Goal: Communication & Community: Share content

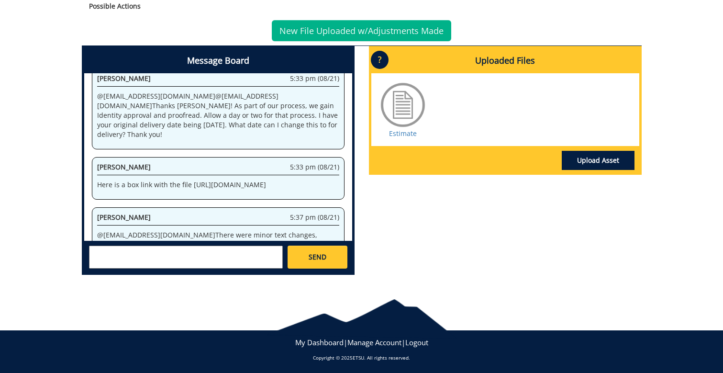
scroll to position [394, 0]
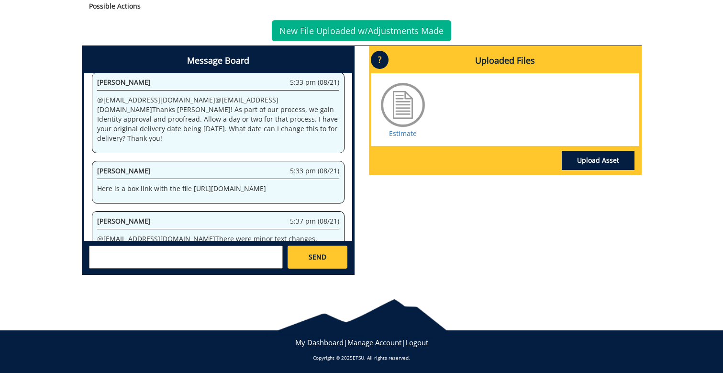
drag, startPoint x: 97, startPoint y: 168, endPoint x: 300, endPoint y: 169, distance: 203.0
click at [300, 184] on p "Here is a box link with the file [URL][DOMAIN_NAME]" at bounding box center [218, 189] width 242 height 10
copy p "[URL][DOMAIN_NAME]"
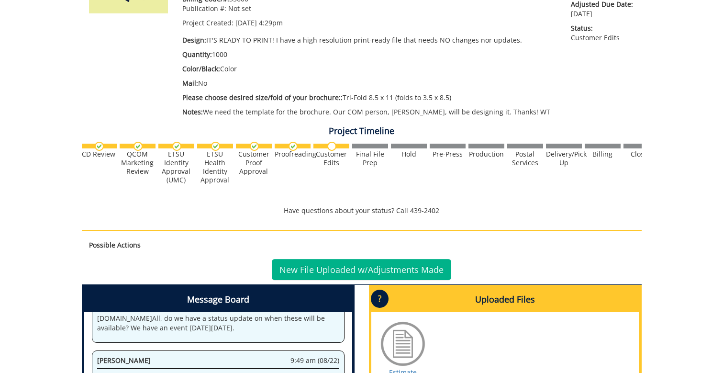
scroll to position [184, 0]
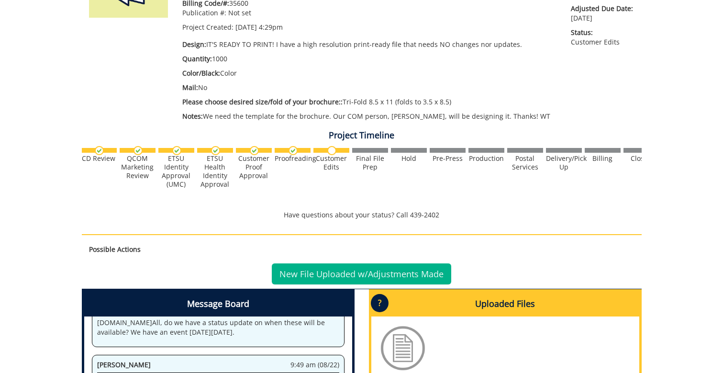
click at [338, 269] on link "New File Uploaded w/Adjustments Made" at bounding box center [362, 273] width 180 height 21
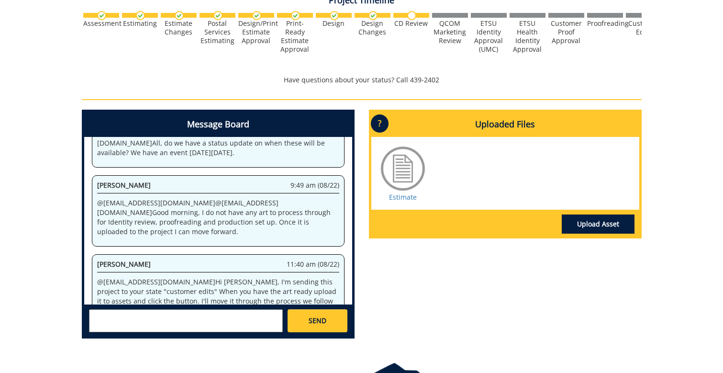
scroll to position [318, 0]
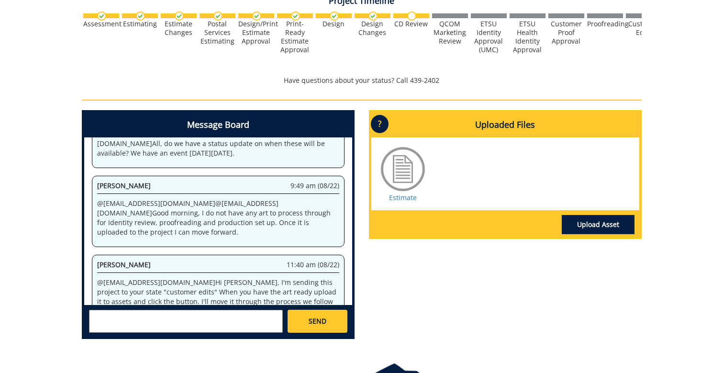
click at [578, 223] on link "Upload Asset" at bounding box center [598, 224] width 73 height 19
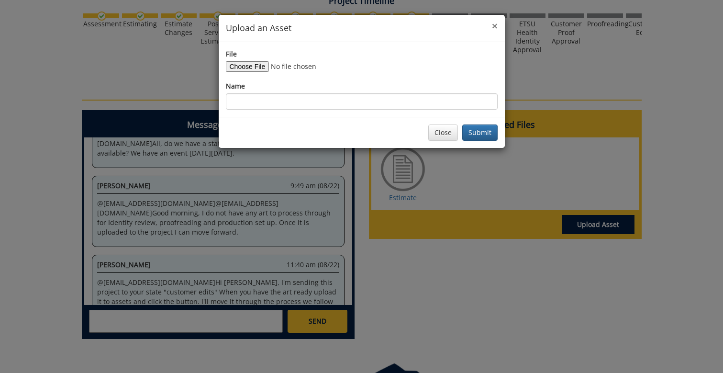
click at [496, 23] on span "×" at bounding box center [495, 25] width 6 height 13
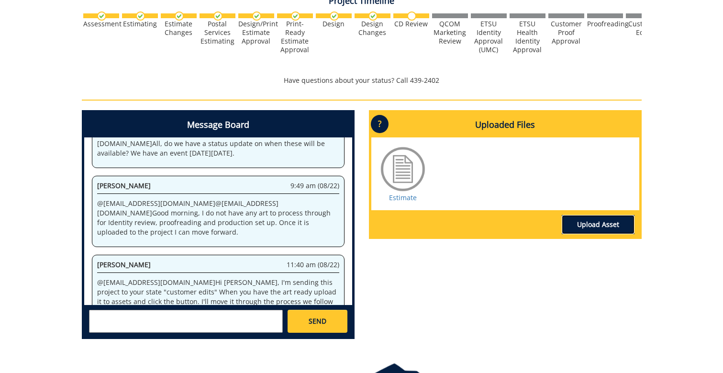
scroll to position [335, 0]
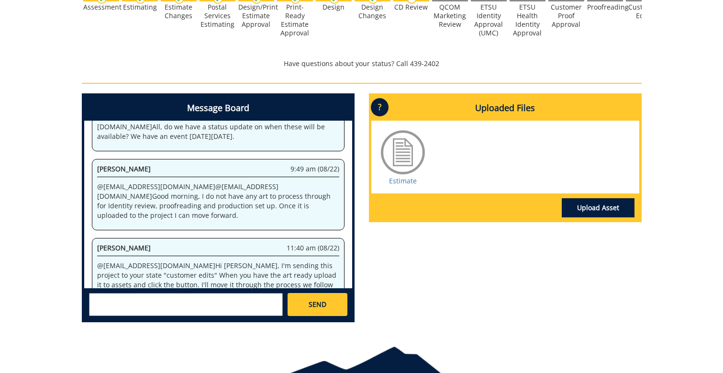
click at [198, 302] on textarea at bounding box center [186, 304] width 194 height 23
type textarea "J"
type textarea "@[EMAIL_ADDRESS][DOMAIN_NAME] I added the box link above as the file is too lar…"
click at [323, 300] on span "SEND" at bounding box center [318, 305] width 18 height 10
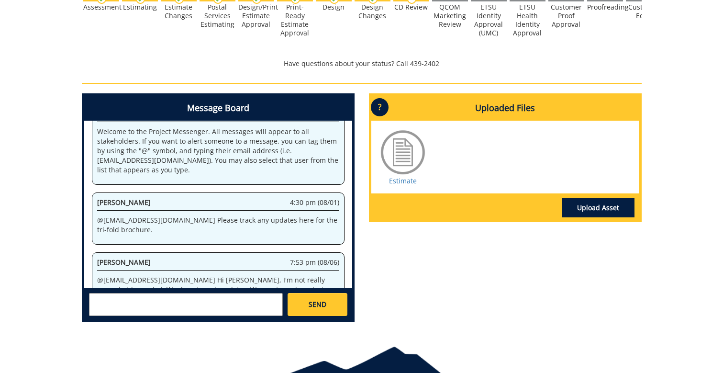
scroll to position [21697, 0]
